Goal: Transaction & Acquisition: Purchase product/service

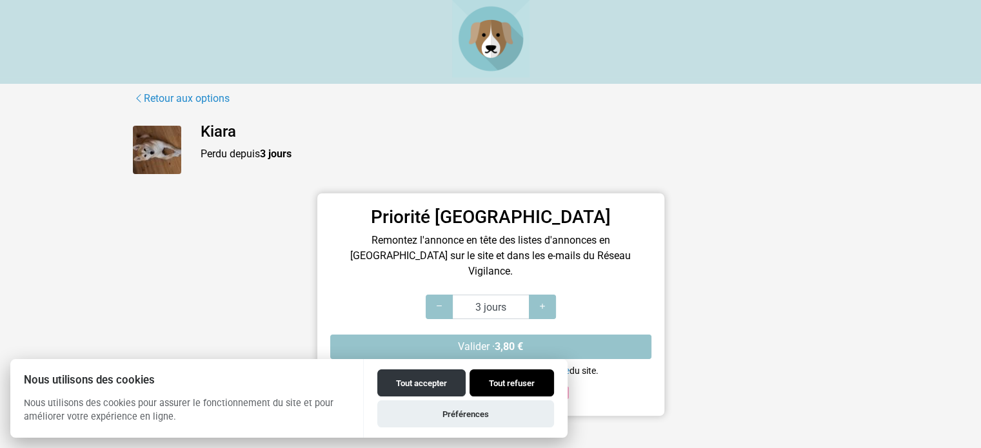
click at [514, 378] on button "Tout refuser" at bounding box center [512, 383] width 85 height 27
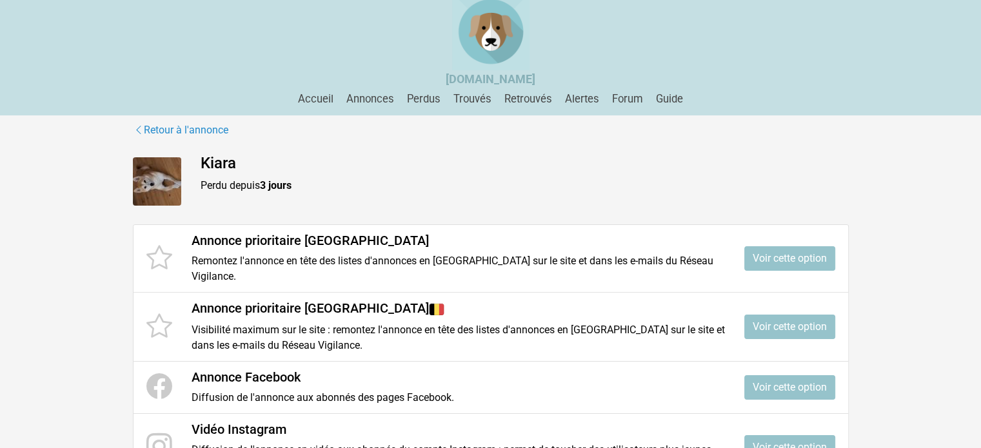
scroll to position [65, 0]
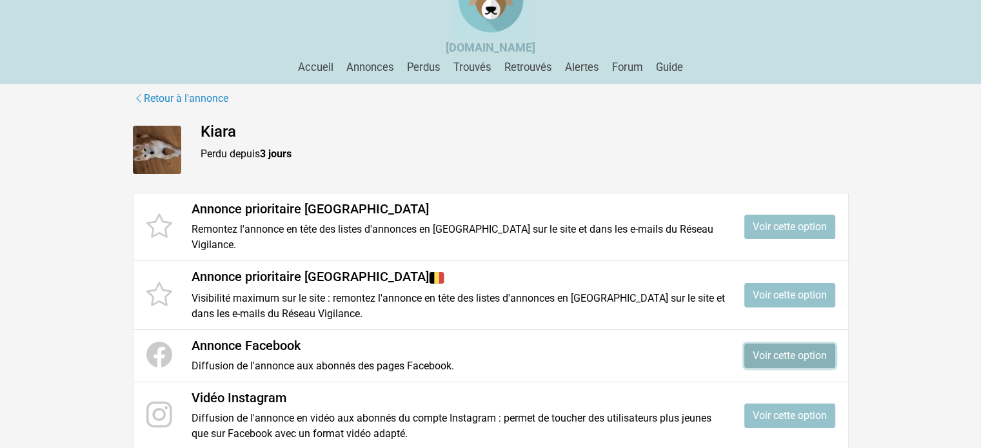
click at [766, 344] on link "Voir cette option" at bounding box center [790, 356] width 91 height 25
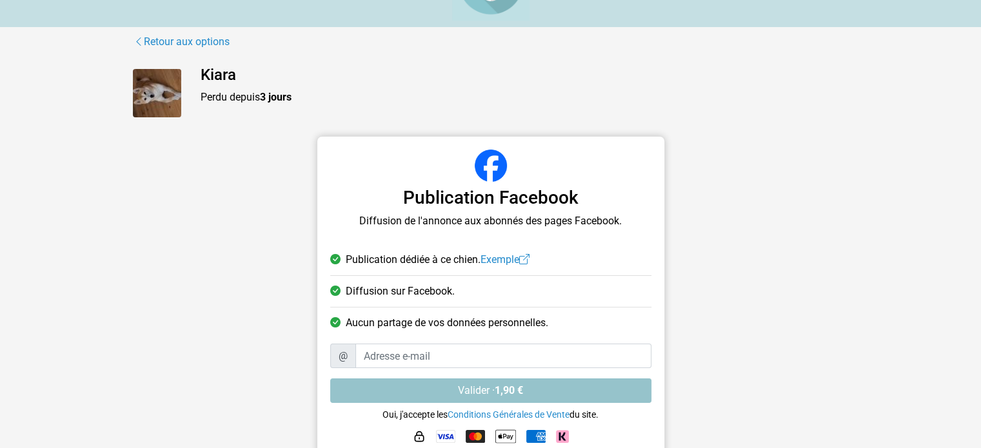
scroll to position [65, 0]
